Goal: Navigation & Orientation: Go to known website

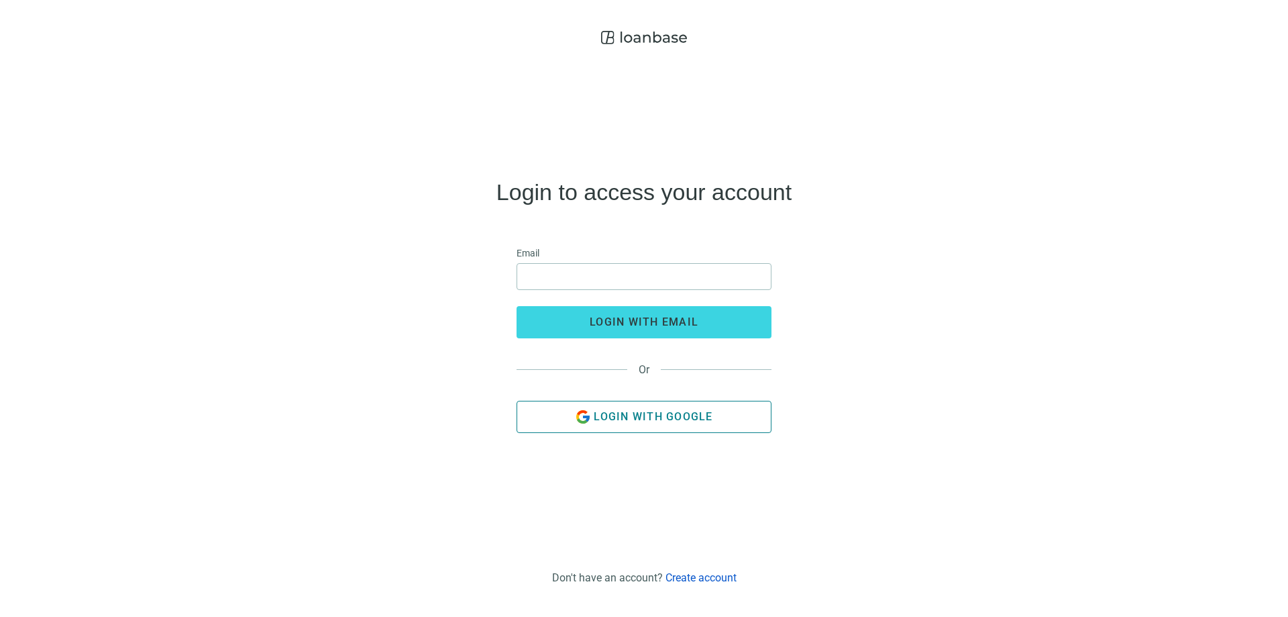
click at [653, 413] on span "Login with Google" at bounding box center [653, 416] width 119 height 13
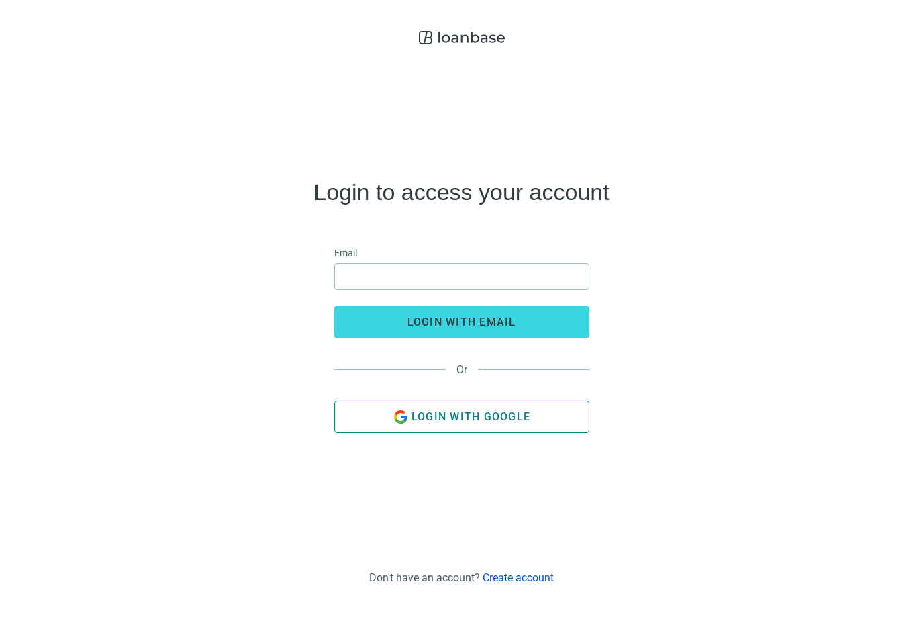
click at [469, 421] on span "Login with Google" at bounding box center [470, 416] width 119 height 13
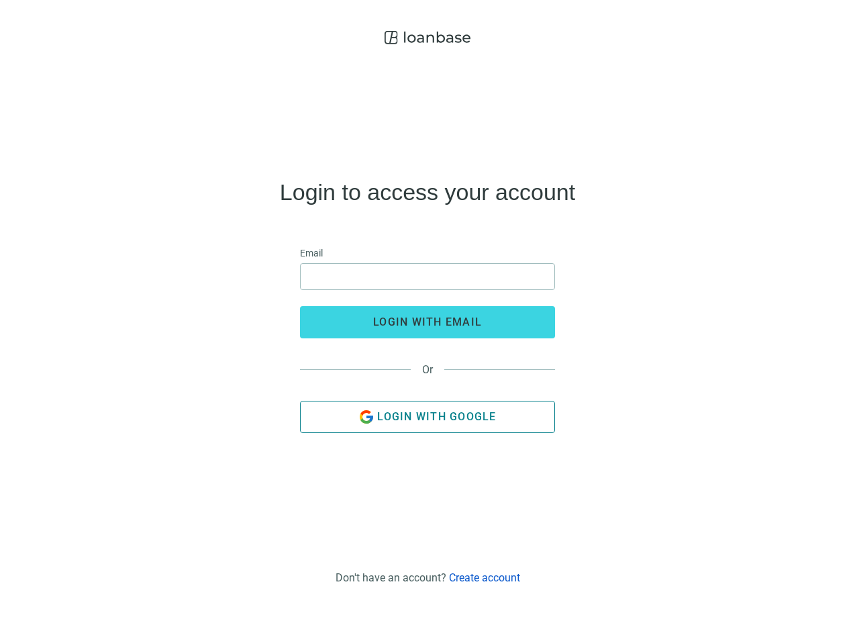
click at [449, 421] on span "Login with Google" at bounding box center [436, 416] width 119 height 13
